Goal: Complete application form

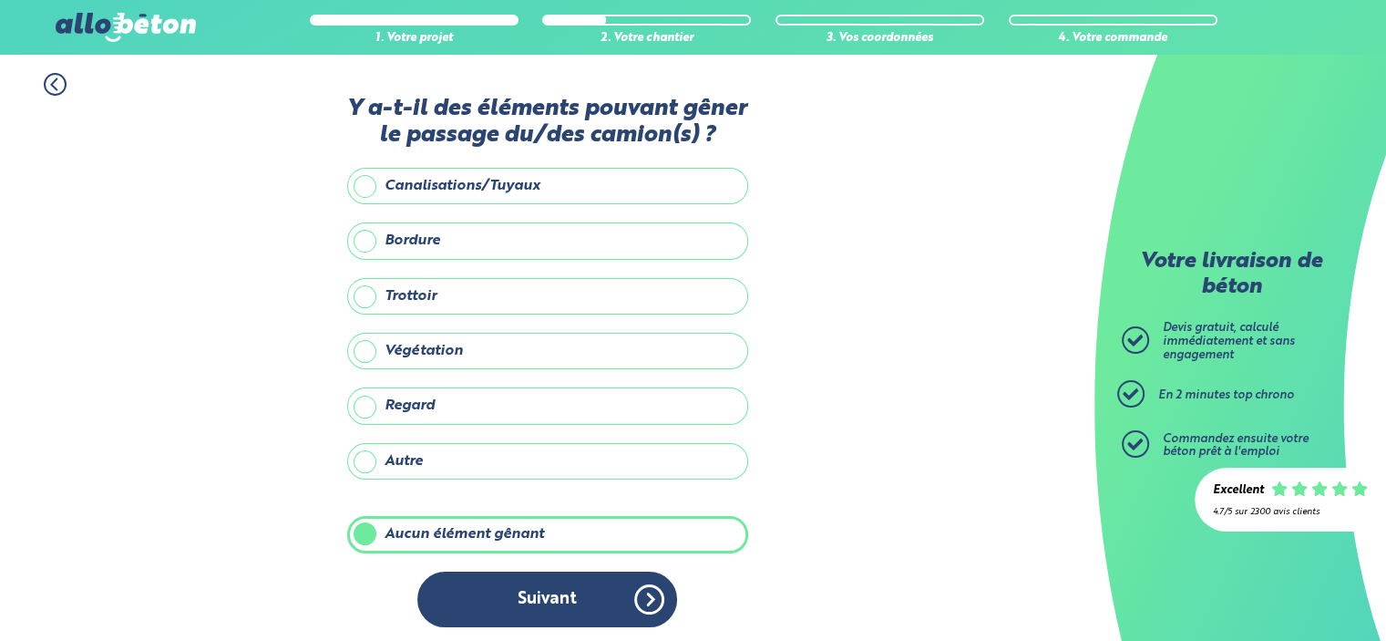
click at [552, 612] on button "Suivant" at bounding box center [547, 600] width 260 height 56
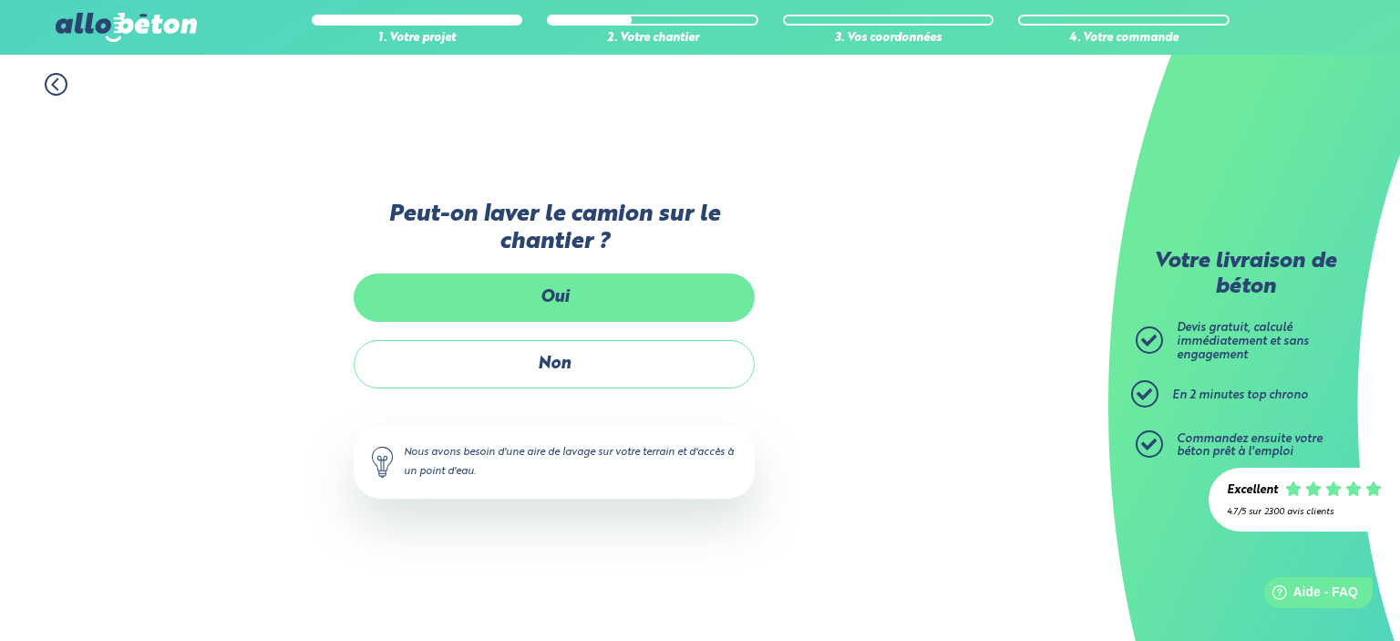
click at [561, 294] on label "Oui" at bounding box center [554, 297] width 401 height 48
click at [0, 0] on input "Oui" at bounding box center [0, 0] width 0 height 0
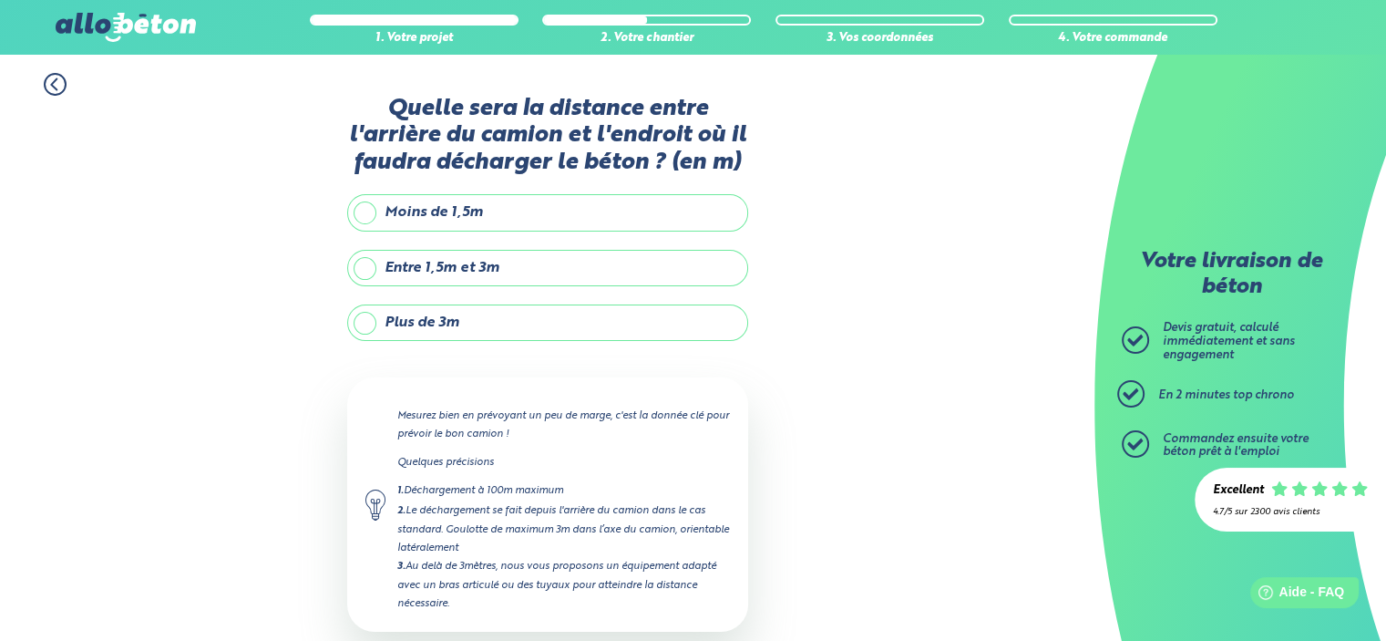
click at [367, 219] on label "Moins de 1,5m" at bounding box center [547, 212] width 401 height 36
click at [0, 0] on input "Moins de 1,5m" at bounding box center [0, 0] width 0 height 0
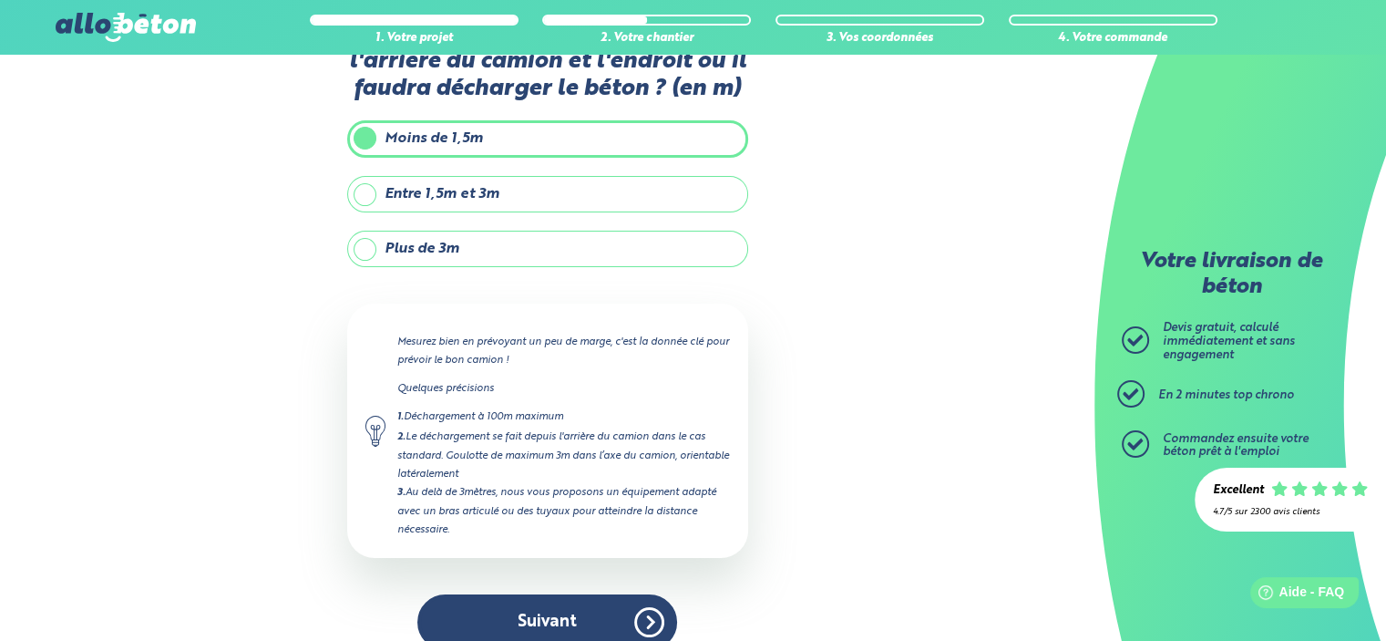
scroll to position [96, 0]
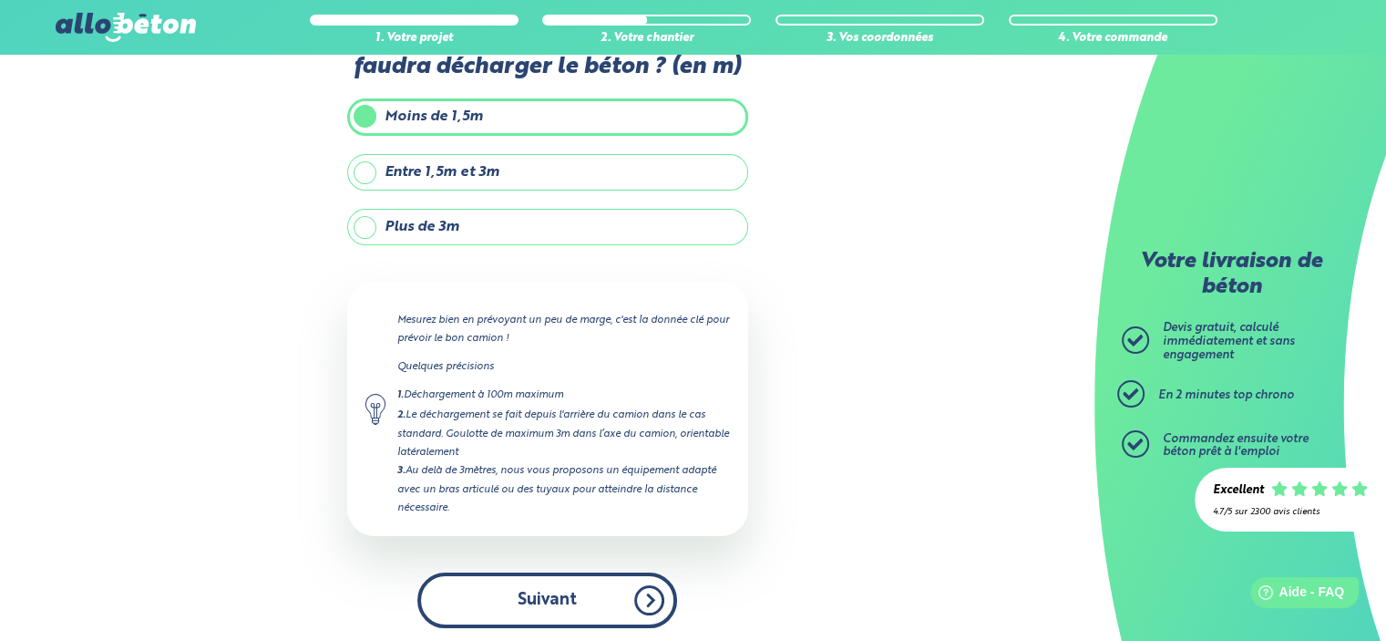
click at [514, 587] on button "Suivant" at bounding box center [547, 600] width 260 height 56
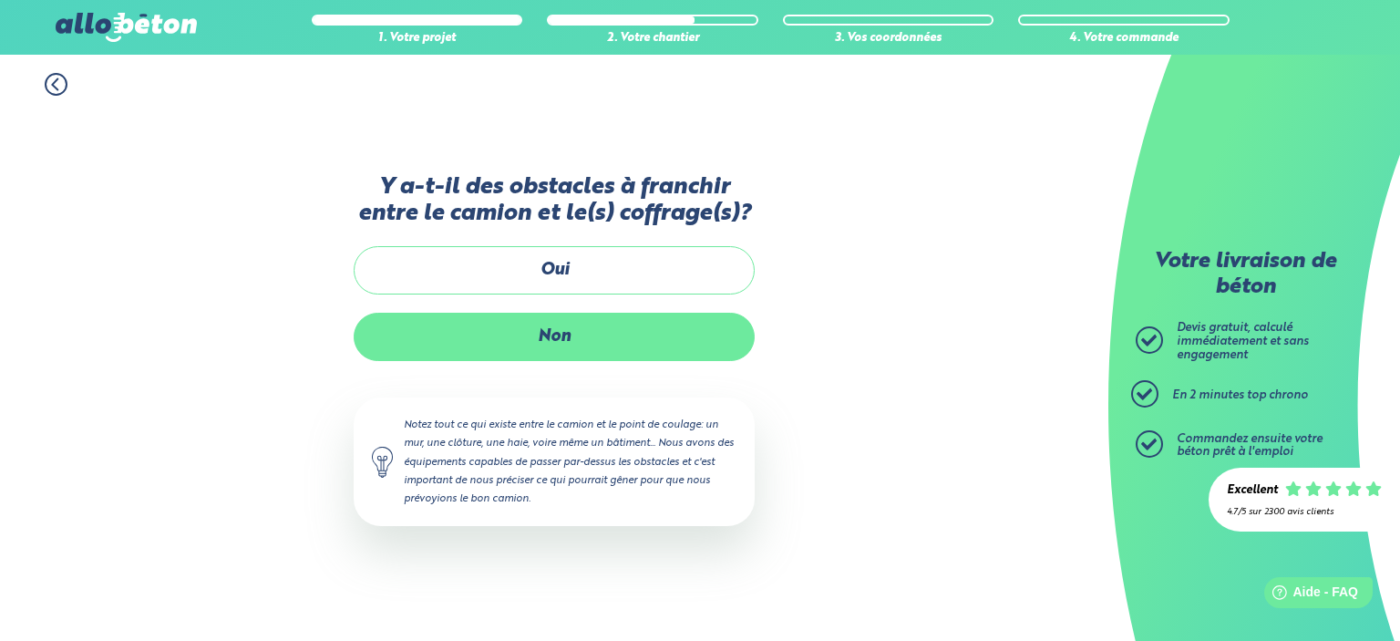
click at [609, 351] on label "Non" at bounding box center [554, 337] width 401 height 48
click at [0, 0] on input "Non" at bounding box center [0, 0] width 0 height 0
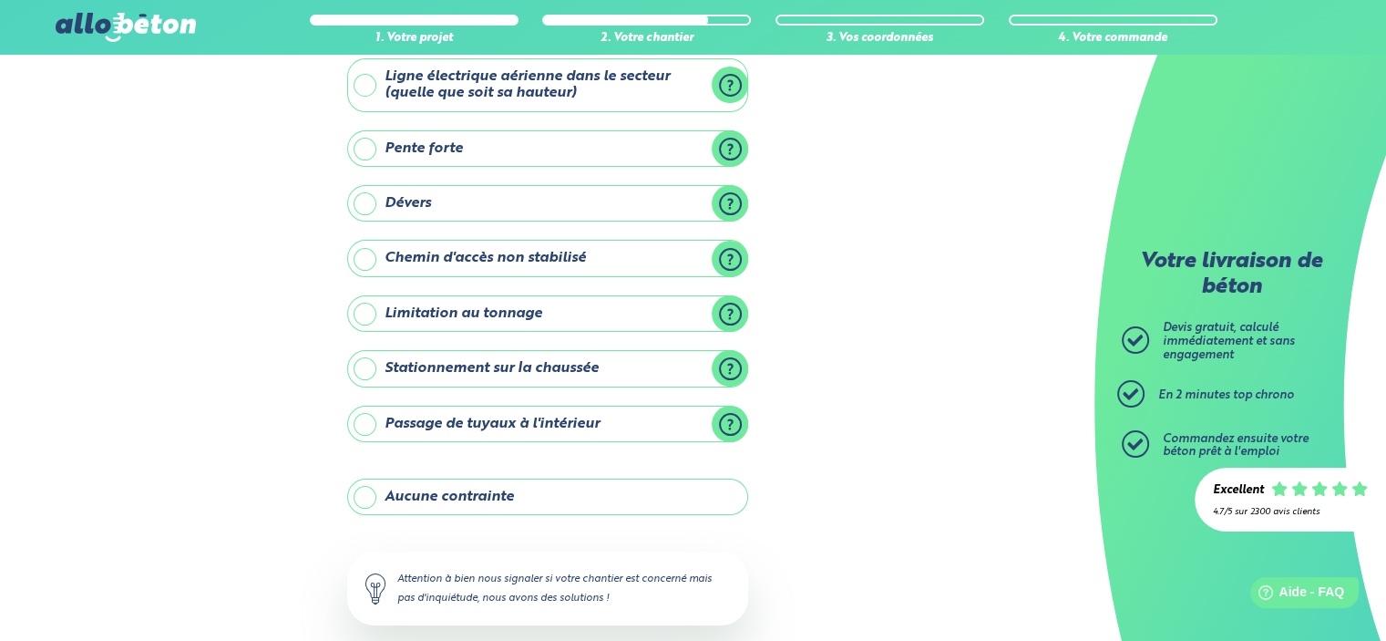
scroll to position [93, 0]
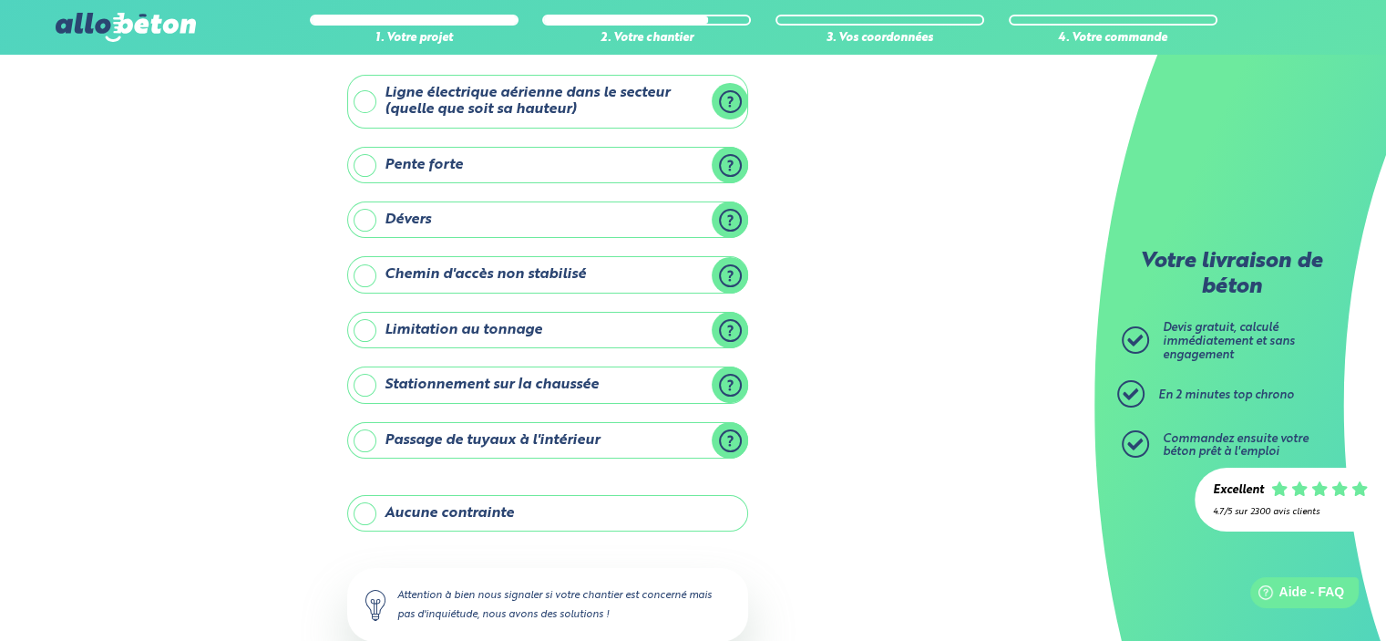
click at [516, 498] on label "Aucune contrainte" at bounding box center [547, 513] width 401 height 36
click at [0, 0] on input "Aucune contrainte" at bounding box center [0, 0] width 0 height 0
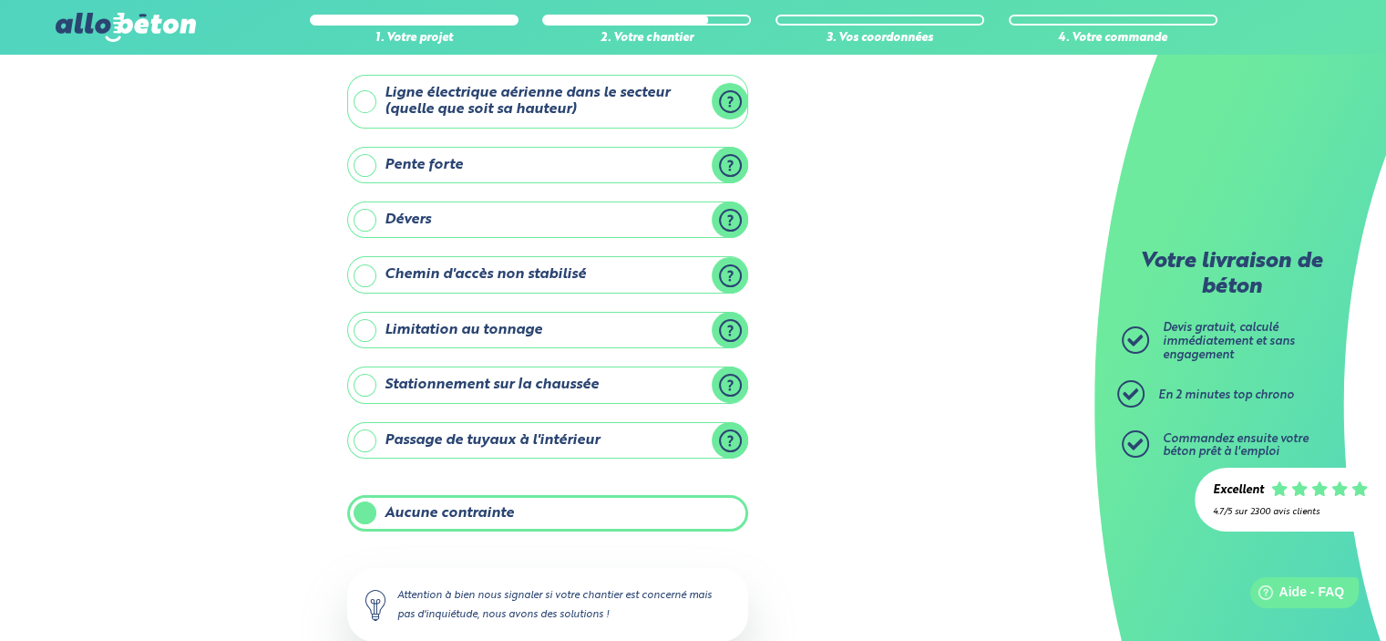
scroll to position [201, 0]
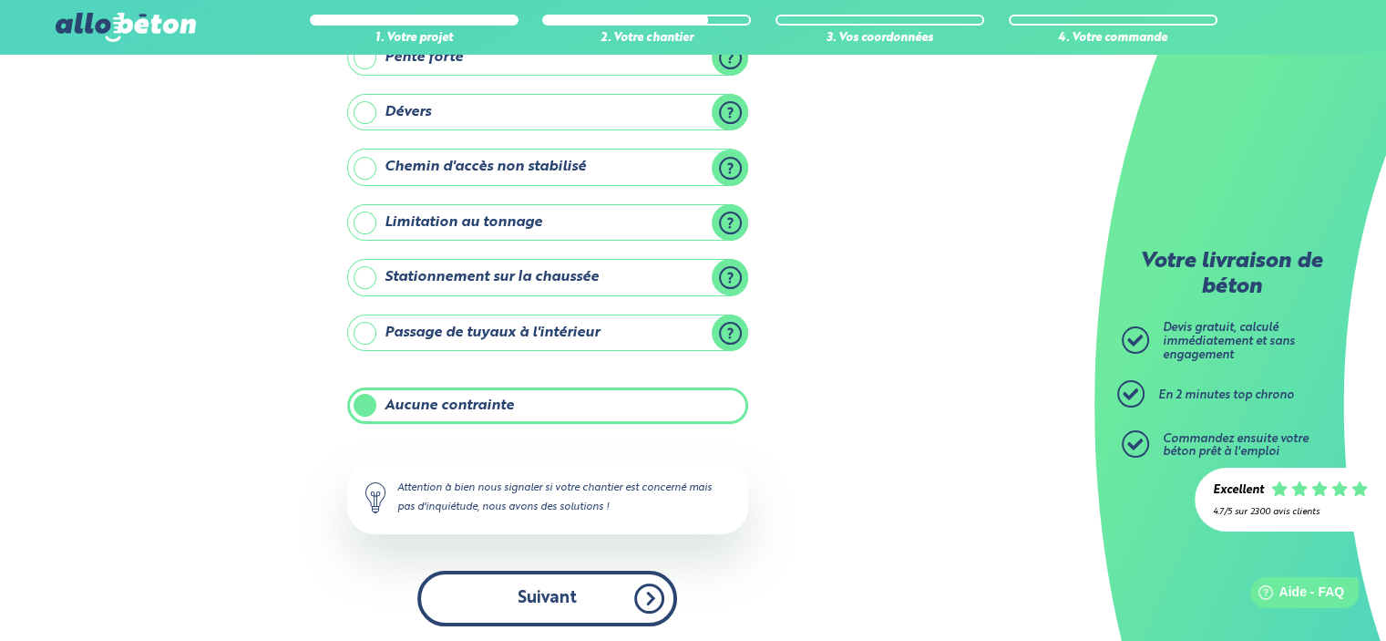
click at [551, 592] on button "Suivant" at bounding box center [547, 599] width 260 height 56
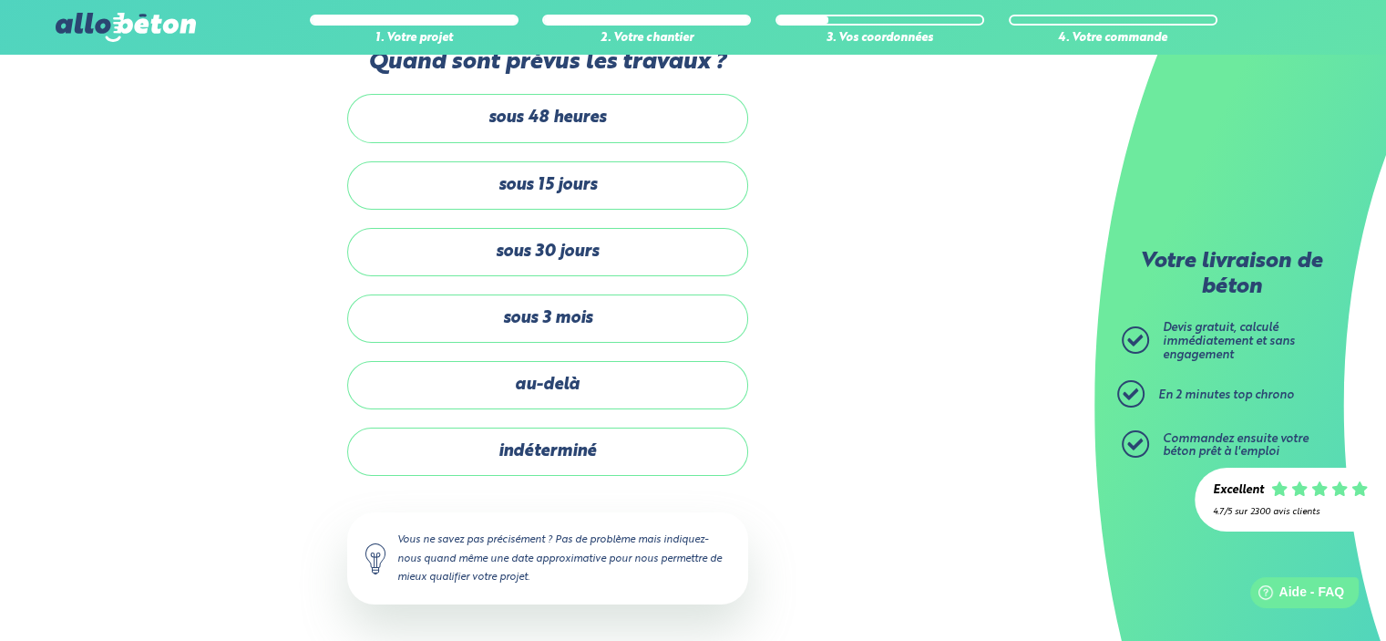
scroll to position [44, 0]
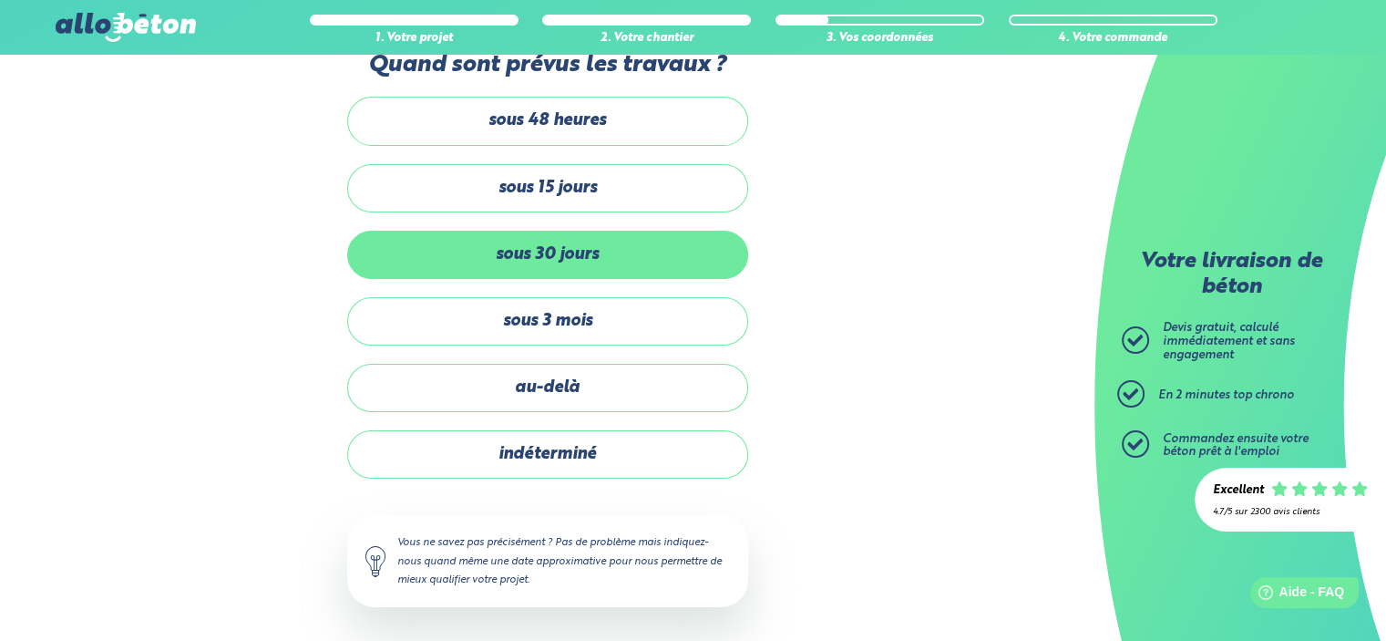
click at [543, 264] on label "sous 30 jours" at bounding box center [547, 255] width 401 height 48
click at [0, 0] on input "sous 30 jours" at bounding box center [0, 0] width 0 height 0
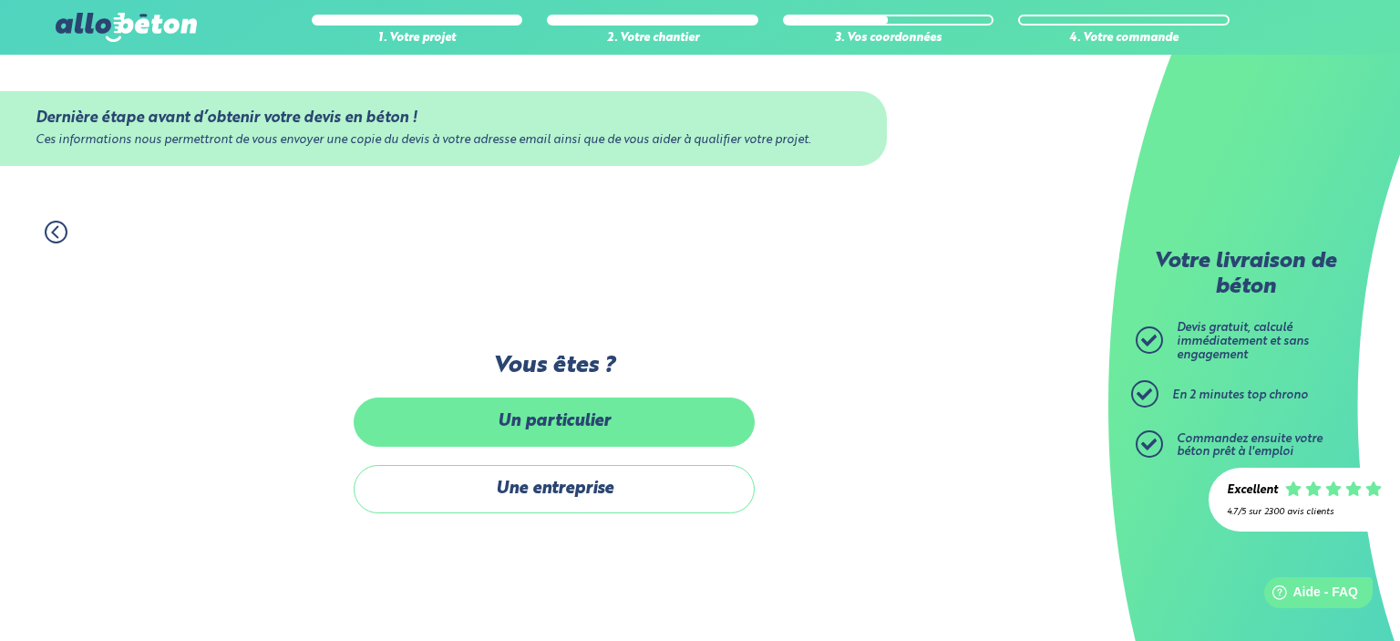
click at [548, 434] on label "Un particulier" at bounding box center [554, 421] width 401 height 48
click at [0, 0] on input "Un particulier" at bounding box center [0, 0] width 0 height 0
